Goal: Information Seeking & Learning: Learn about a topic

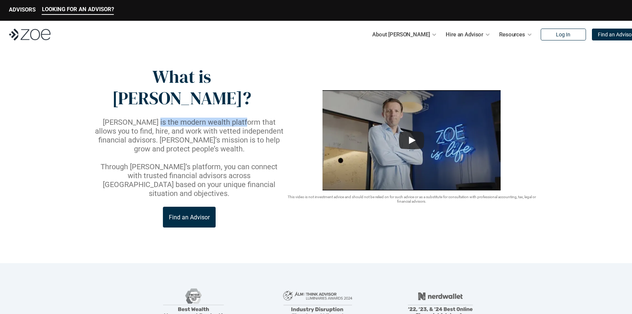
drag, startPoint x: 144, startPoint y: 98, endPoint x: 228, endPoint y: 100, distance: 83.6
click at [228, 118] on p "[PERSON_NAME] is the modern wealth platform that allows you to find, hire, and …" at bounding box center [190, 136] width 192 height 36
drag, startPoint x: 236, startPoint y: 101, endPoint x: 259, endPoint y: 101, distance: 22.7
click at [259, 118] on p "[PERSON_NAME] is the modern wealth platform that allows you to find, hire, and …" at bounding box center [190, 136] width 192 height 36
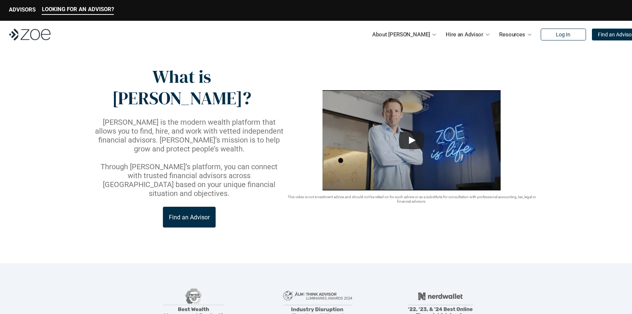
click at [260, 118] on p "[PERSON_NAME] is the modern wealth platform that allows you to find, hire, and …" at bounding box center [190, 136] width 192 height 36
drag, startPoint x: 133, startPoint y: 113, endPoint x: 197, endPoint y: 113, distance: 63.9
click at [197, 118] on p "[PERSON_NAME] is the modern wealth platform that allows you to find, hire, and …" at bounding box center [190, 136] width 192 height 36
drag, startPoint x: 205, startPoint y: 111, endPoint x: 238, endPoint y: 111, distance: 33.8
click at [238, 118] on p "[PERSON_NAME] is the modern wealth platform that allows you to find, hire, and …" at bounding box center [190, 136] width 192 height 36
